Goal: Contribute content: Add original content to the website for others to see

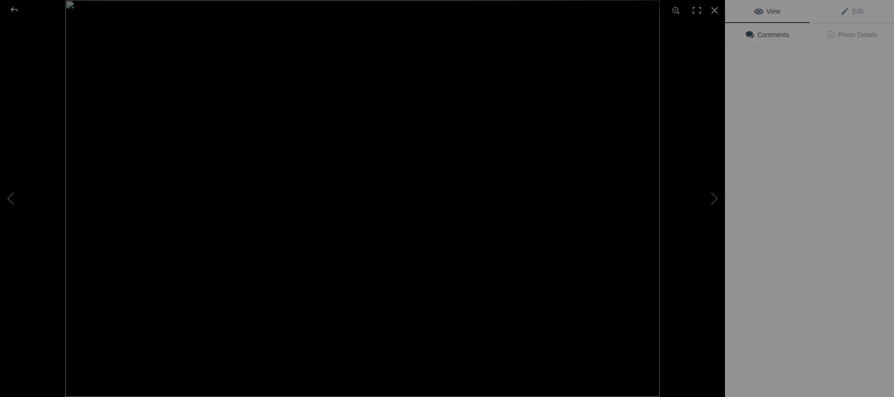
click at [276, 138] on img at bounding box center [362, 198] width 594 height 397
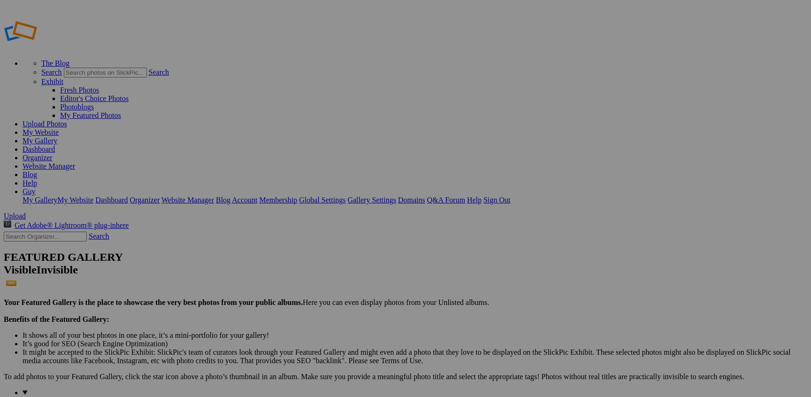
click at [273, 138] on img at bounding box center [261, 140] width 70 height 39
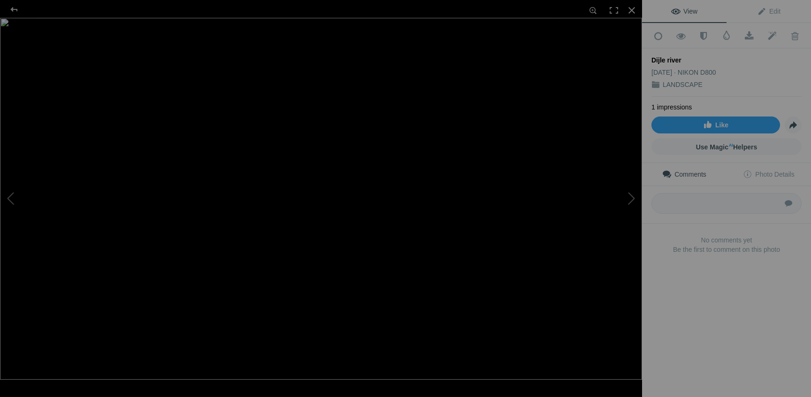
click at [345, 132] on img at bounding box center [321, 198] width 642 height 361
click at [345, 132] on img at bounding box center [269, 342] width 2049 height 1152
click at [771, 11] on span "Edit" at bounding box center [768, 12] width 23 height 8
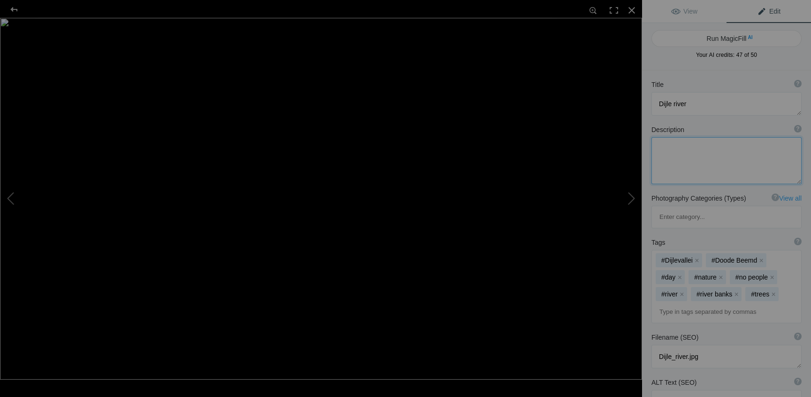
click at [714, 149] on textarea at bounding box center [727, 160] width 150 height 47
type textarea "The meandering Dijle river in Flanders under a rainy cloudy sky. Dead wood drif…"
click at [737, 38] on button "Run MagicFill AI" at bounding box center [727, 38] width 150 height 17
type textarea "Serene Dijle River in Flanders Under Cloudy Skies"
type textarea "The Dijle River gracefully meanders through the lush landscapes of Flanders, fr…"
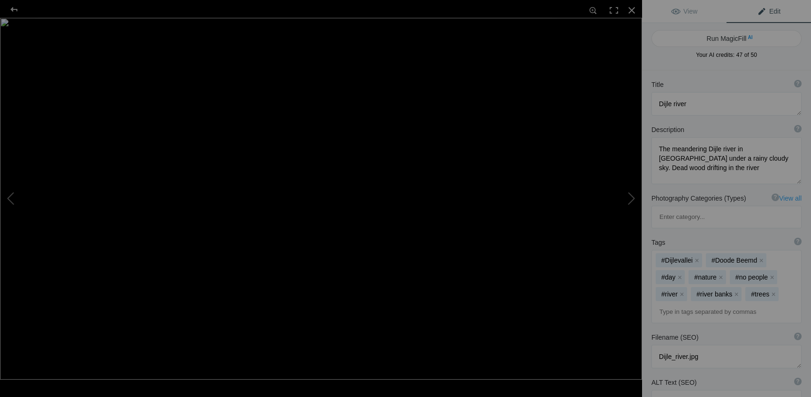
type textarea "dijle-river-flanders-autumn.jpg"
type textarea "The Dijle River in Flanders, surrounded by autumn trees and driftwood under a c…"
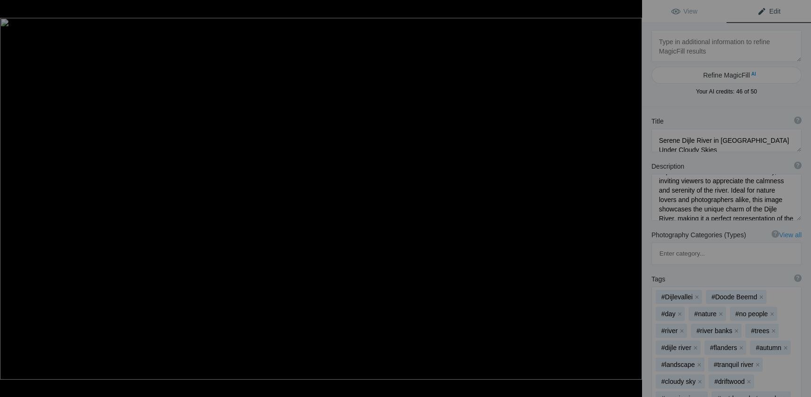
scroll to position [5, 0]
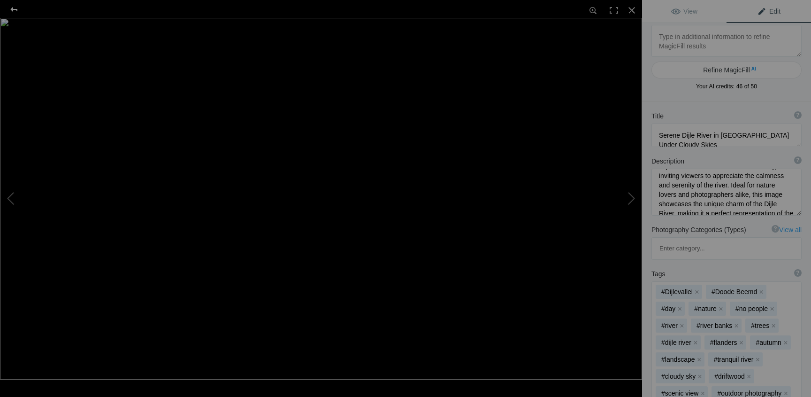
click at [13, 9] on div at bounding box center [14, 9] width 34 height 19
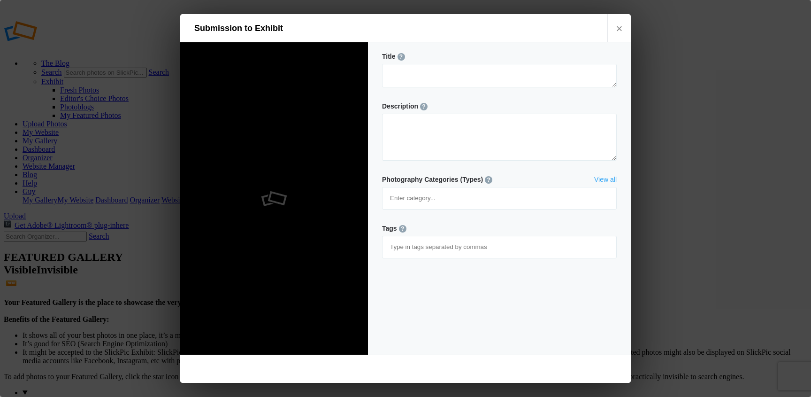
type textarea "just a gate"
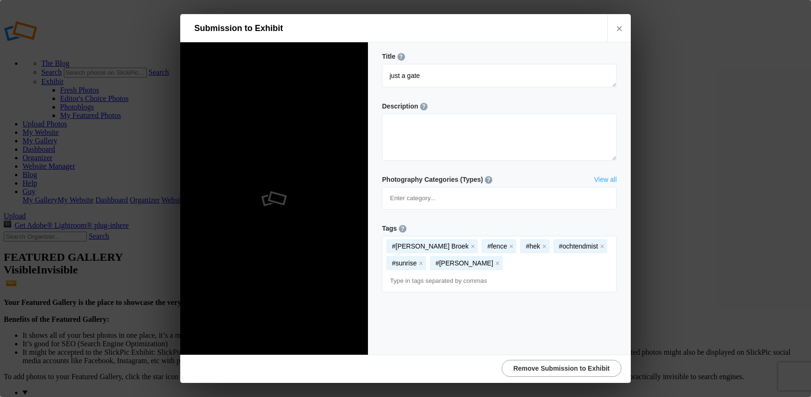
click at [553, 364] on link "Remove Submission to Exhibit" at bounding box center [562, 368] width 120 height 17
